Goal: Transaction & Acquisition: Purchase product/service

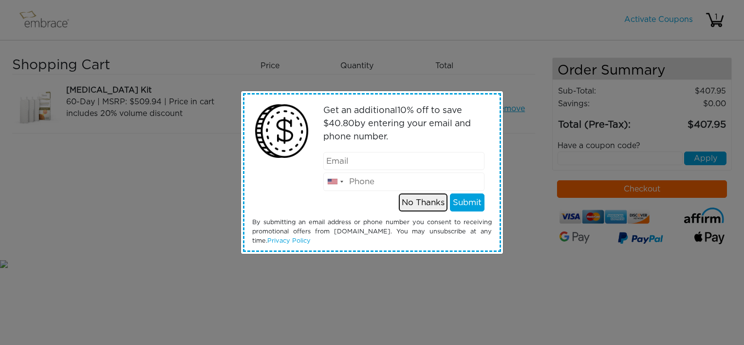
click at [426, 203] on button "No Thanks" at bounding box center [423, 202] width 49 height 19
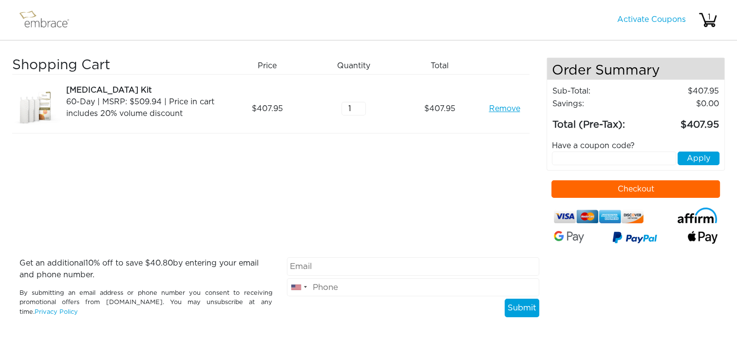
click at [638, 182] on button "Checkout" at bounding box center [635, 189] width 169 height 18
click at [501, 110] on link "Remove" at bounding box center [504, 109] width 31 height 12
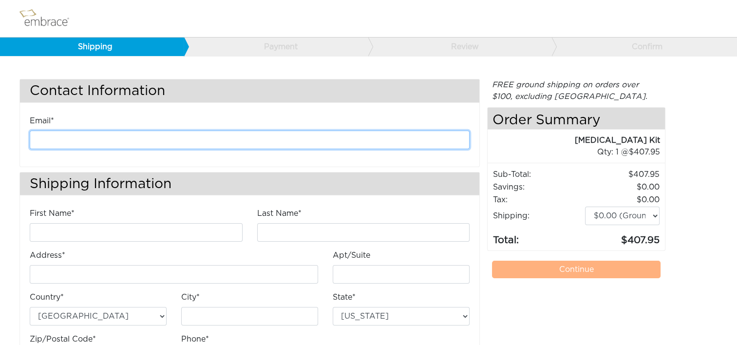
click at [183, 135] on input "email" at bounding box center [250, 140] width 440 height 19
type input "kanderson@diligenthealthsolutions.com"
type input "Kathleen"
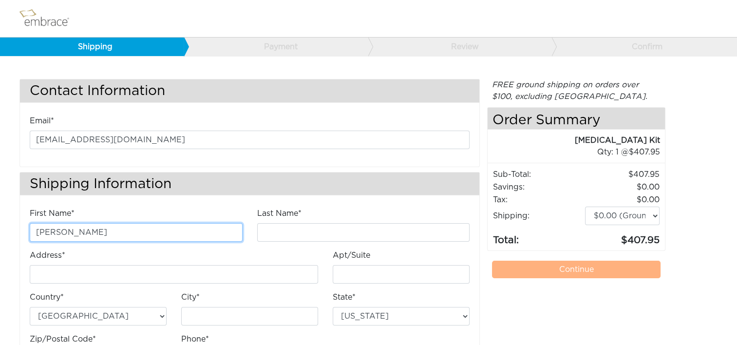
type input "Anderson"
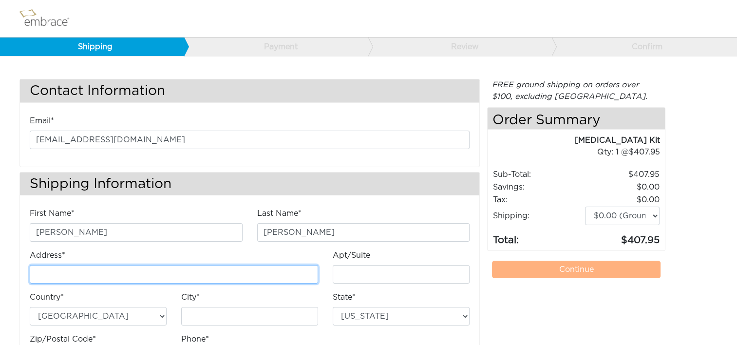
type input "4200 Lafayette Center Drive"
type input "E"
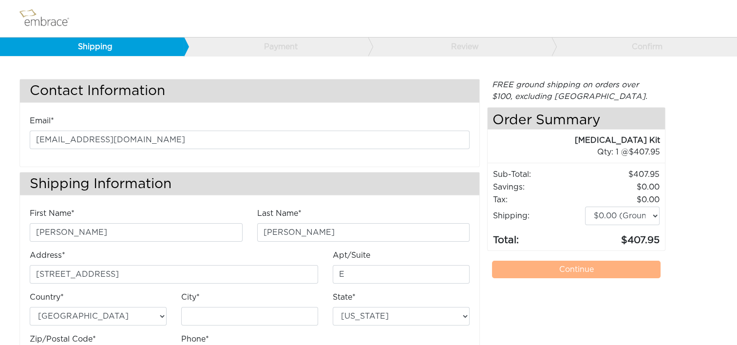
type input "Chantilly"
select select "VA"
type input "20151"
type input "7034490520"
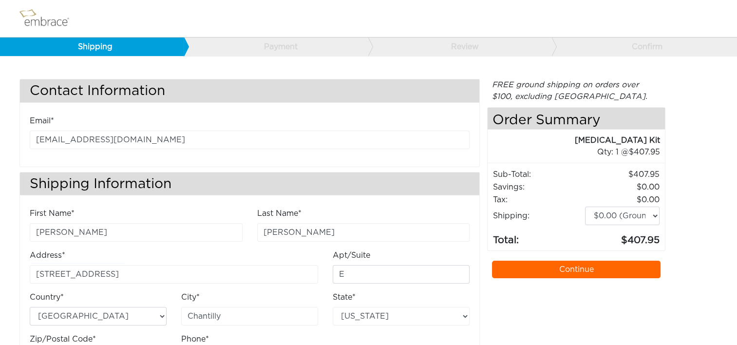
click at [600, 270] on link "Continue" at bounding box center [576, 270] width 169 height 18
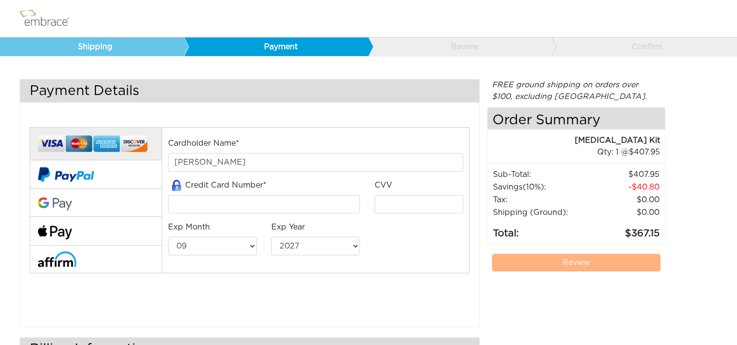
select select "9"
select select "2027"
